Goal: Check status: Check status

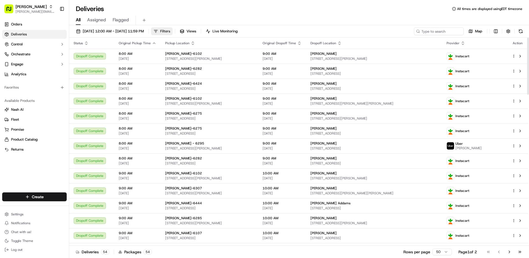
drag, startPoint x: 186, startPoint y: 29, endPoint x: 180, endPoint y: 32, distance: 6.3
click at [170, 29] on span "Filters" at bounding box center [165, 31] width 10 height 5
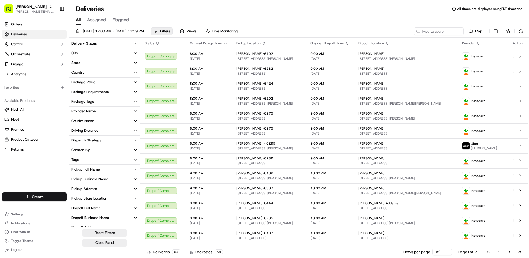
click at [134, 181] on icon "button" at bounding box center [135, 179] width 4 height 4
click at [126, 187] on input at bounding box center [108, 189] width 60 height 9
type input "6556"
click at [73, 199] on button "[PERSON_NAME]-6556" at bounding box center [73, 199] width 4 height 4
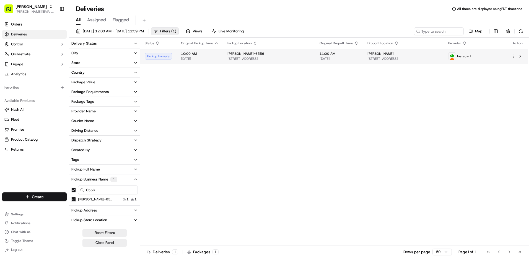
click at [185, 60] on span "[DATE]" at bounding box center [200, 58] width 38 height 4
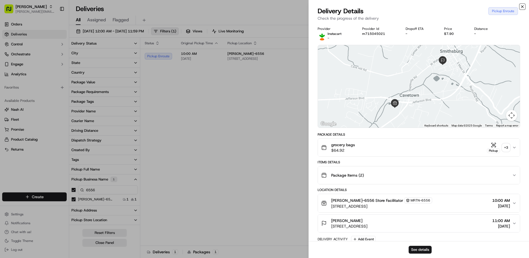
click at [523, 7] on icon "button" at bounding box center [523, 6] width 4 height 4
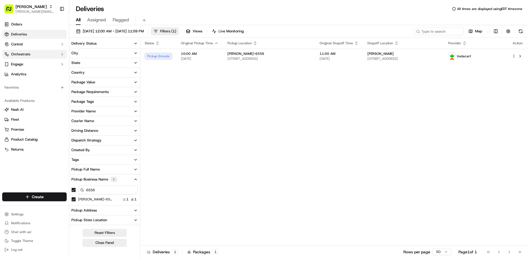
click at [27, 54] on span "Orchestrate" at bounding box center [20, 54] width 19 height 5
click at [56, 46] on button "Control" at bounding box center [34, 44] width 65 height 9
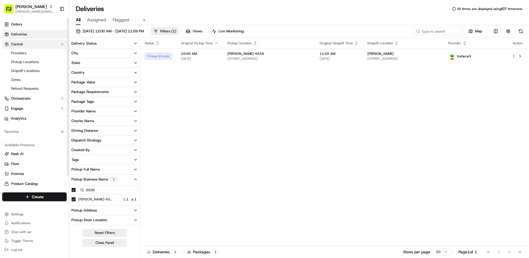
click at [56, 46] on button "Control" at bounding box center [34, 44] width 65 height 9
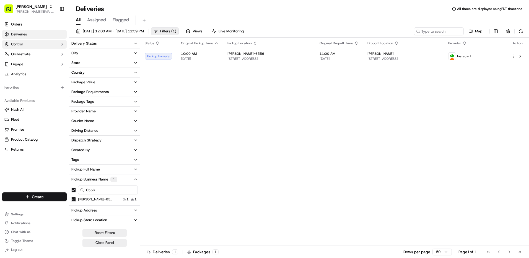
click at [42, 44] on button "Control" at bounding box center [34, 44] width 65 height 9
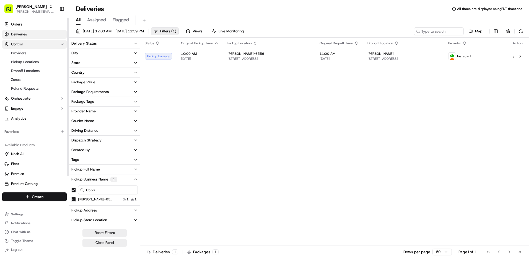
click at [55, 45] on button "Control" at bounding box center [34, 44] width 65 height 9
